Goal: Find specific page/section: Find specific page/section

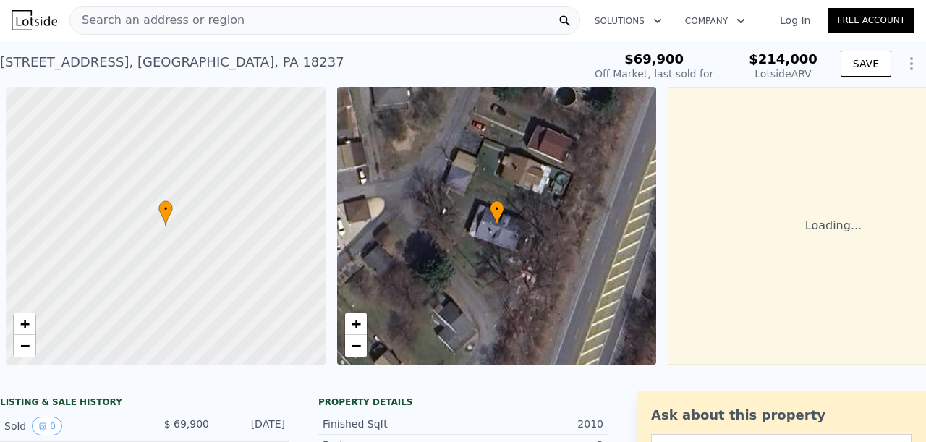
scroll to position [0, 6]
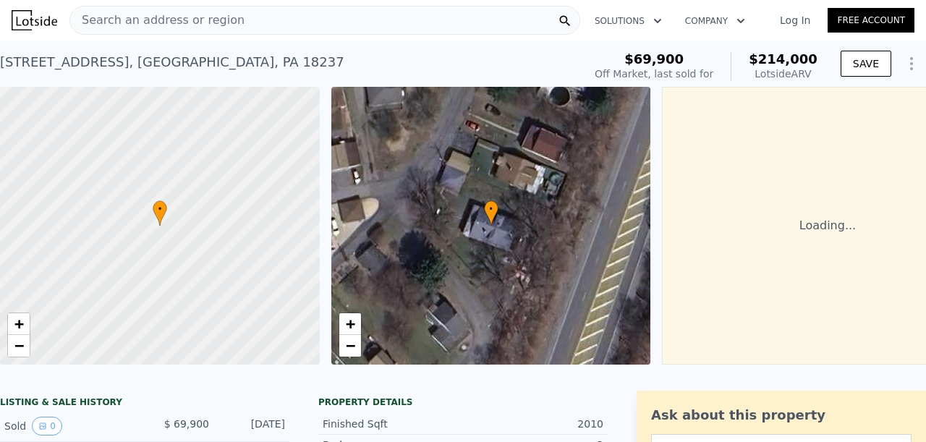
drag, startPoint x: 221, startPoint y: 25, endPoint x: 183, endPoint y: 28, distance: 37.7
click at [183, 28] on span "Search an address or region" at bounding box center [157, 20] width 174 height 17
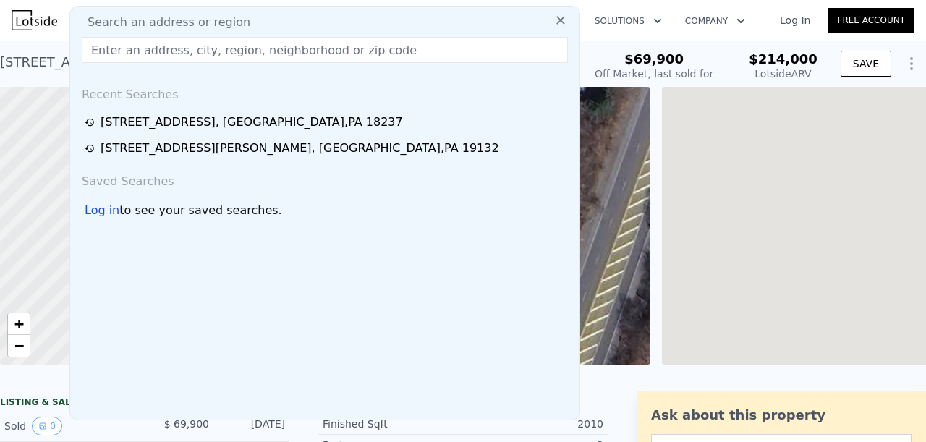
click at [185, 30] on span "Search an address or region" at bounding box center [163, 22] width 174 height 17
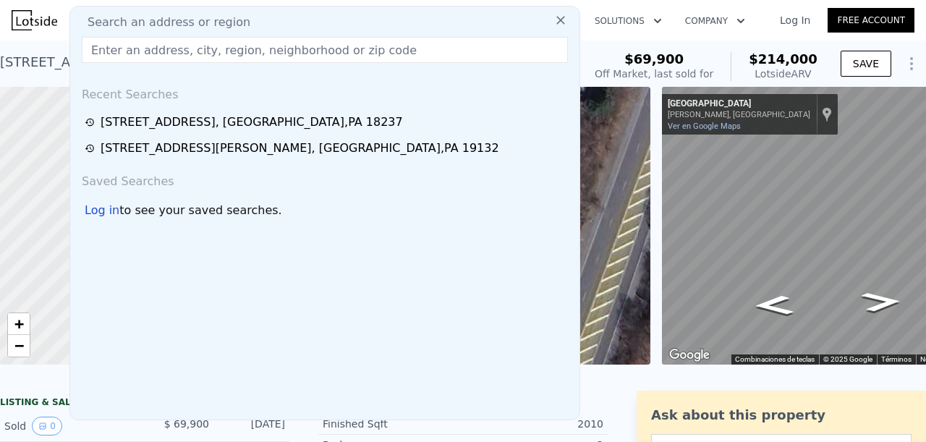
click at [174, 53] on input "text" at bounding box center [325, 50] width 486 height 26
paste input "[STREET_ADDRESS][PERSON_NAME]"
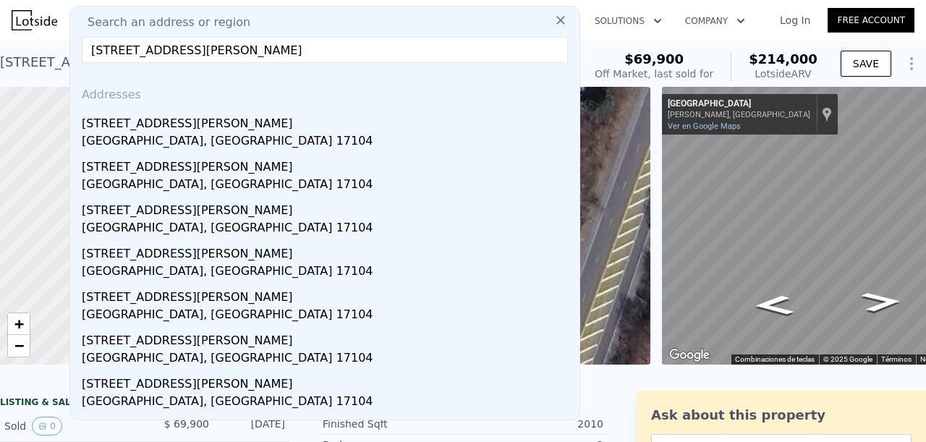
drag, startPoint x: 130, startPoint y: 51, endPoint x: 109, endPoint y: 52, distance: 21.7
click at [109, 52] on input "[STREET_ADDRESS][PERSON_NAME]" at bounding box center [325, 50] width 486 height 26
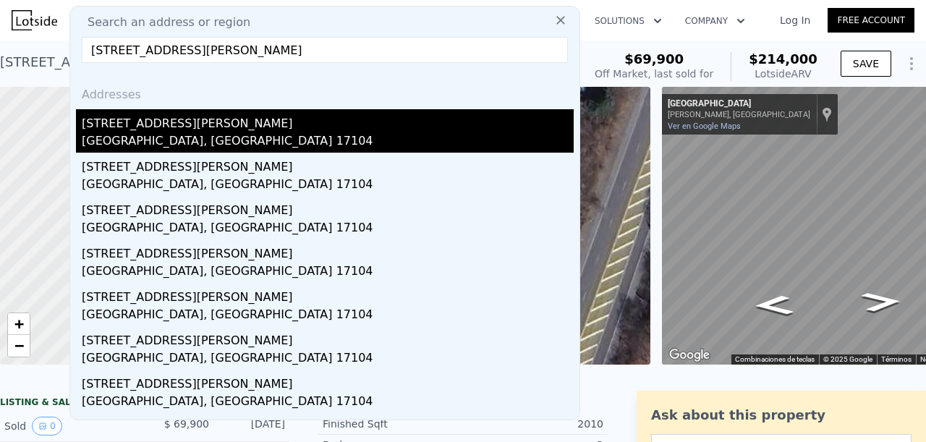
type input "[STREET_ADDRESS][PERSON_NAME]"
click at [152, 144] on div "[GEOGRAPHIC_DATA], [GEOGRAPHIC_DATA] 17104" at bounding box center [328, 142] width 492 height 20
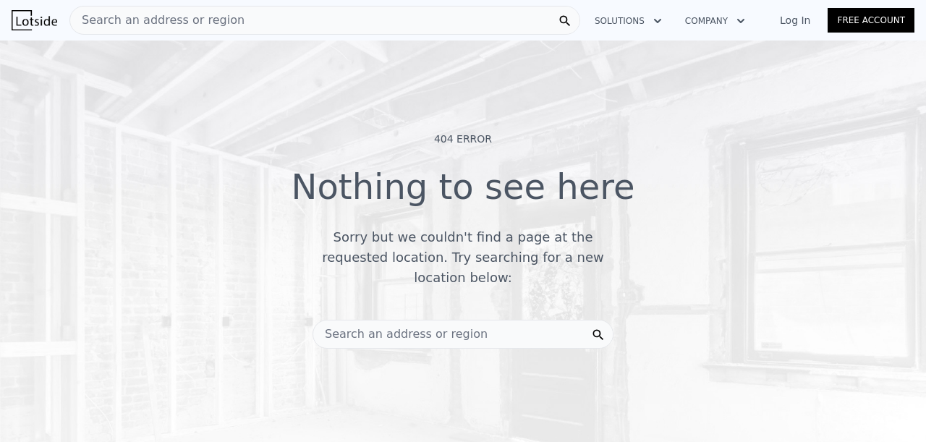
click at [172, 30] on div "Search an address or region" at bounding box center [157, 20] width 174 height 27
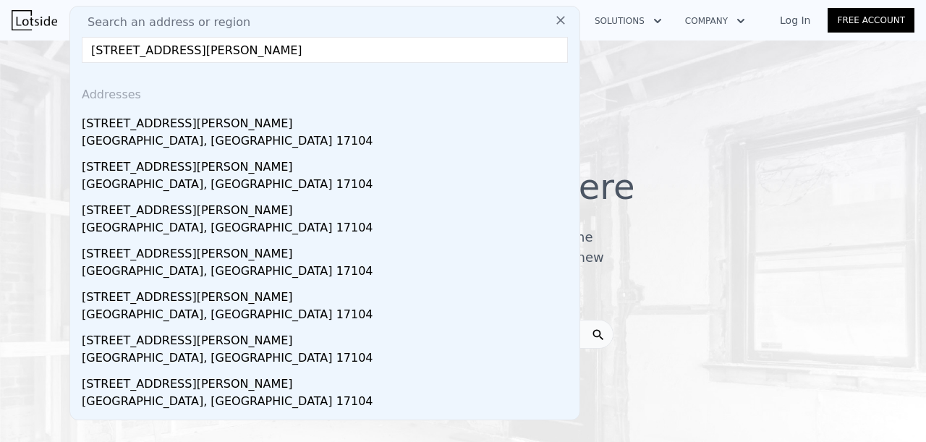
click at [133, 53] on input "[STREET_ADDRESS][PERSON_NAME]" at bounding box center [325, 50] width 486 height 26
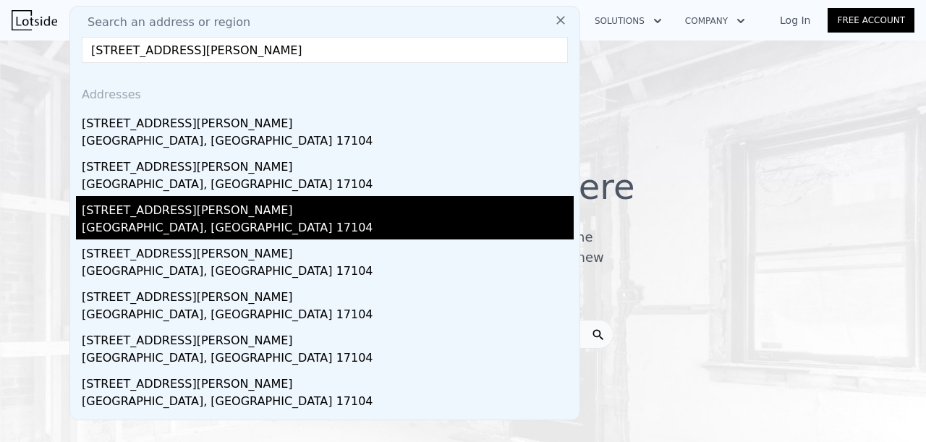
type input "[STREET_ADDRESS][PERSON_NAME]"
click at [153, 219] on div "[GEOGRAPHIC_DATA], [GEOGRAPHIC_DATA] 17104" at bounding box center [328, 229] width 492 height 20
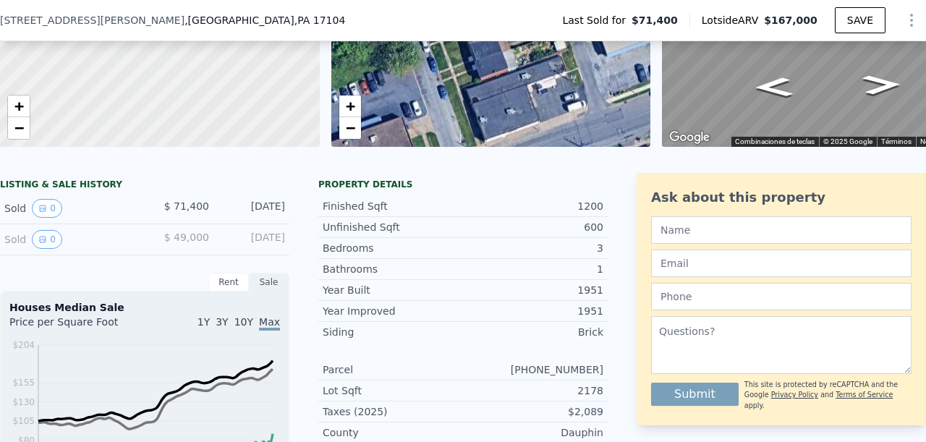
scroll to position [72, 0]
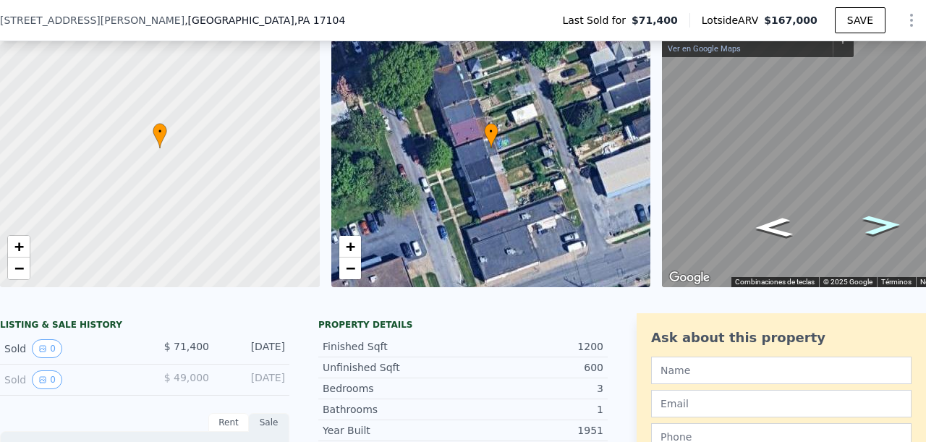
click at [877, 217] on icon "Ir hacia el norte, Baxter St" at bounding box center [881, 225] width 71 height 29
click at [879, 225] on icon "Ir hacia el norte, Baxter St" at bounding box center [881, 225] width 71 height 29
click at [783, 231] on icon "Ir hacia el sur, Baxter St" at bounding box center [773, 227] width 71 height 29
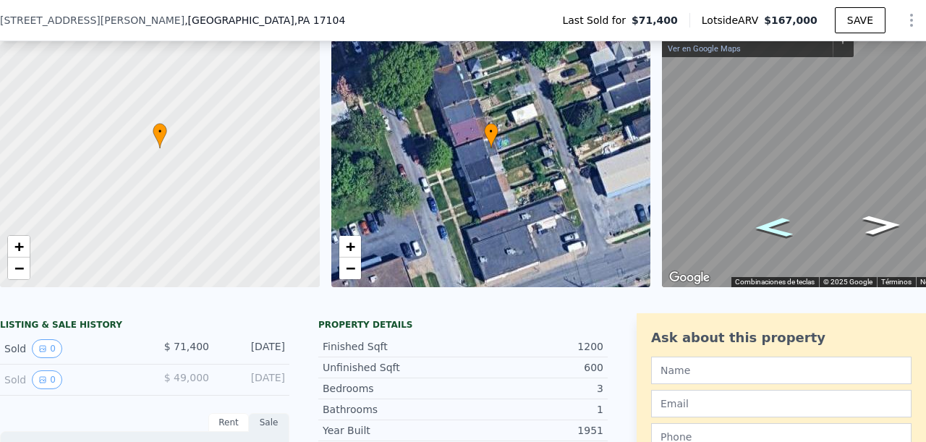
click at [783, 231] on icon "Ir hacia el sur, Baxter St" at bounding box center [773, 227] width 71 height 29
